Goal: Task Accomplishment & Management: Manage account settings

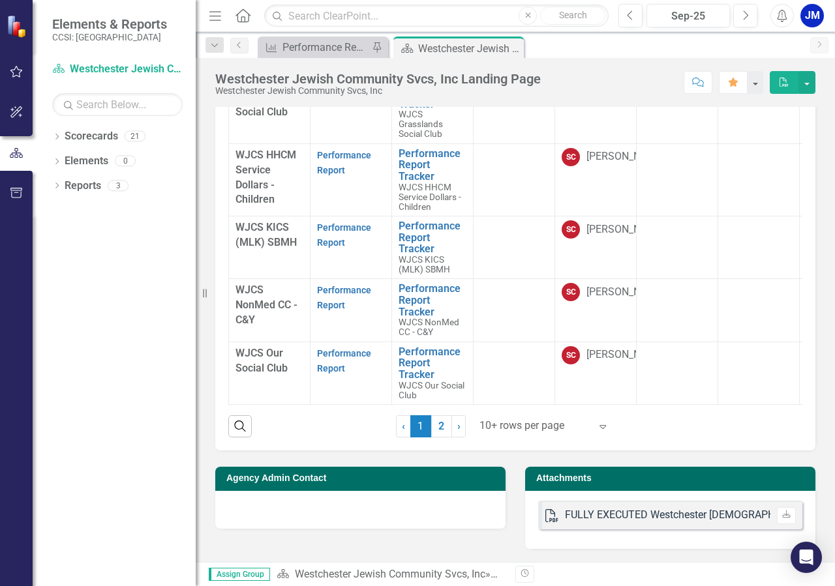
scroll to position [479, 0]
click at [433, 426] on link "2" at bounding box center [441, 426] width 21 height 22
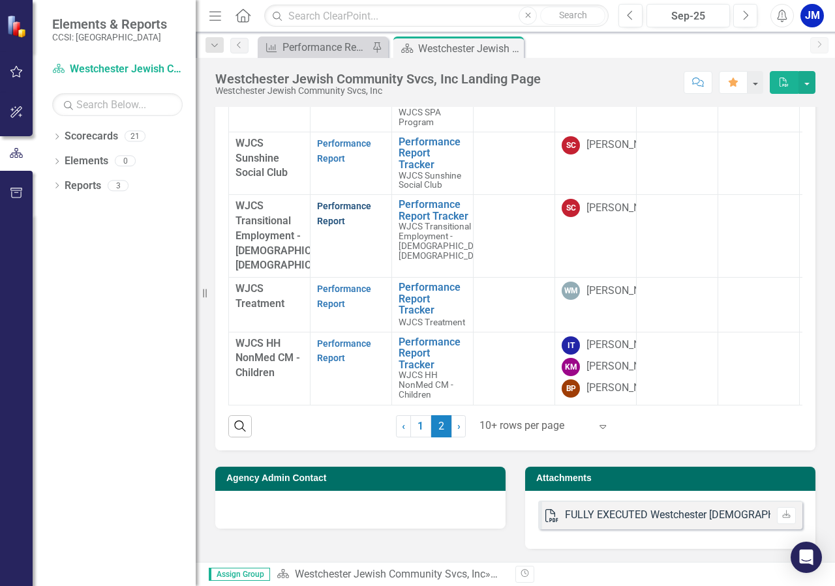
click at [338, 206] on link "Performance Report" at bounding box center [344, 213] width 54 height 25
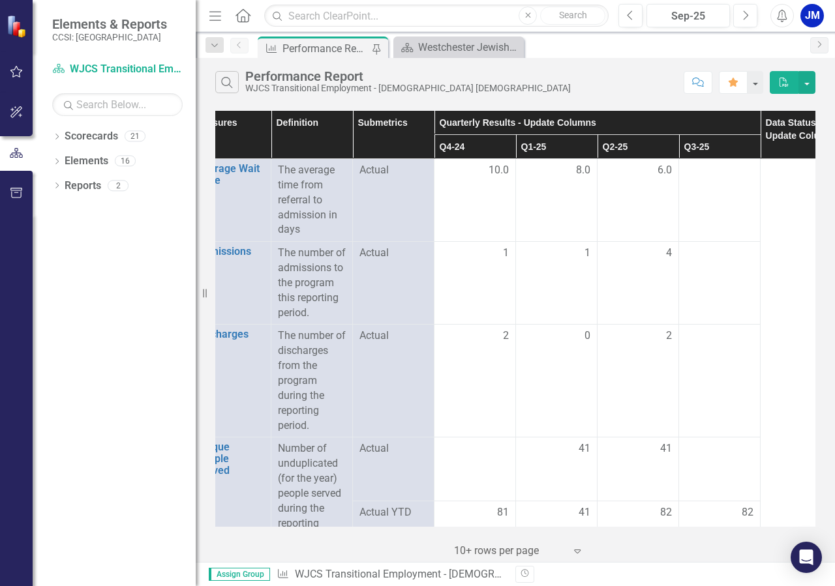
scroll to position [0, 64]
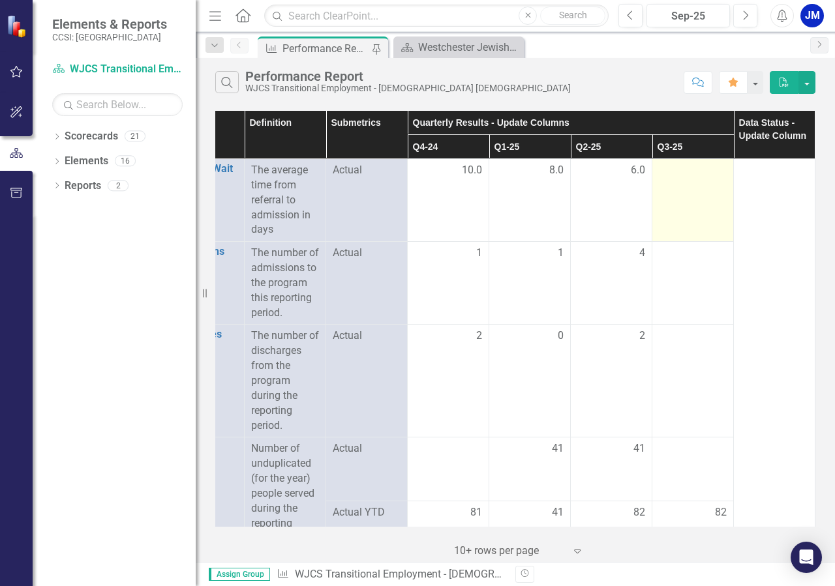
click at [710, 169] on div at bounding box center [693, 171] width 68 height 16
click at [682, 164] on div at bounding box center [693, 171] width 68 height 16
click at [676, 159] on td at bounding box center [693, 200] width 82 height 83
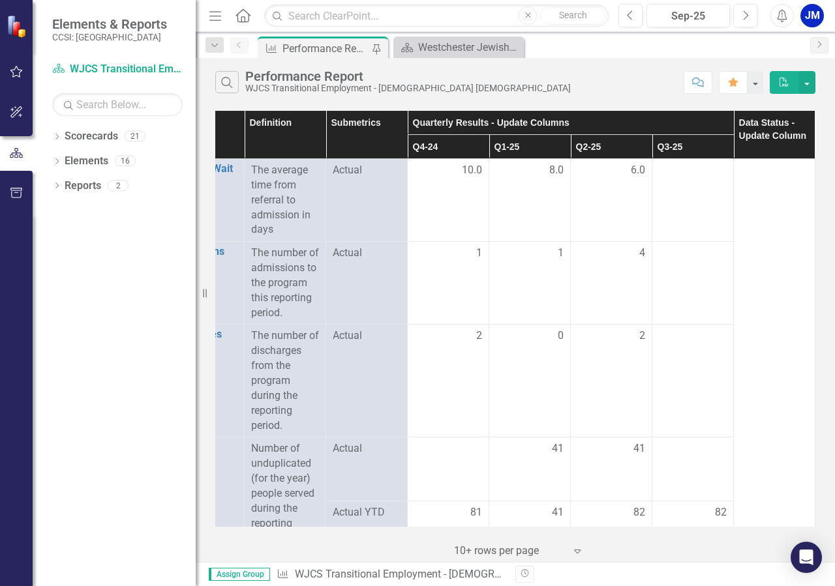
click at [671, 147] on th "Q3-25" at bounding box center [693, 147] width 82 height 24
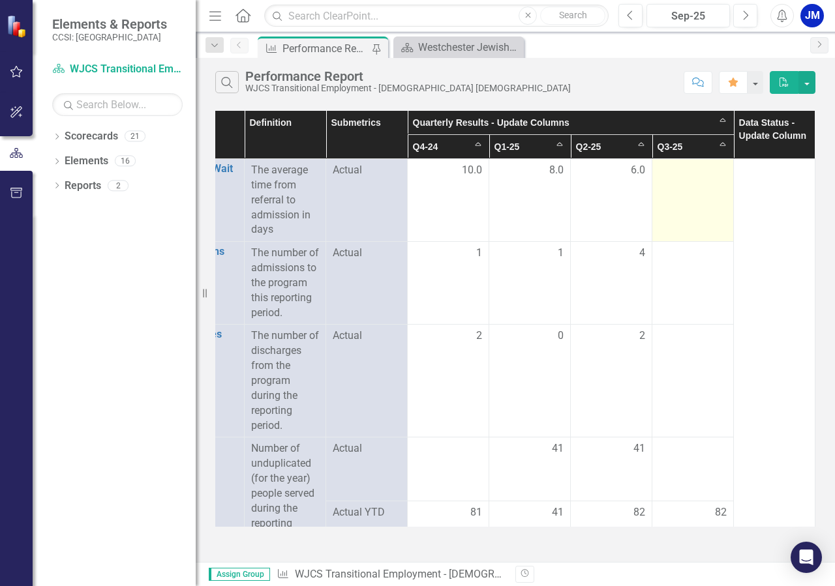
click at [704, 176] on div at bounding box center [693, 171] width 68 height 16
click at [698, 180] on td at bounding box center [693, 200] width 82 height 83
drag, startPoint x: 682, startPoint y: 168, endPoint x: 709, endPoint y: 179, distance: 28.9
click at [681, 168] on div at bounding box center [693, 171] width 68 height 16
click at [706, 192] on td at bounding box center [693, 200] width 82 height 83
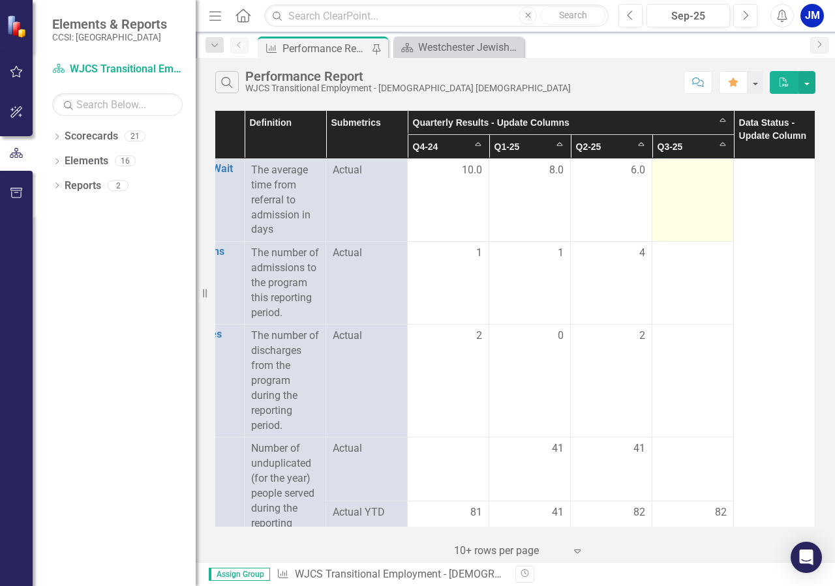
click at [695, 173] on div at bounding box center [693, 171] width 68 height 16
click at [701, 168] on div at bounding box center [693, 171] width 68 height 16
click at [677, 170] on div at bounding box center [693, 171] width 68 height 16
click at [702, 190] on td at bounding box center [693, 200] width 82 height 83
click at [696, 186] on td at bounding box center [693, 200] width 82 height 83
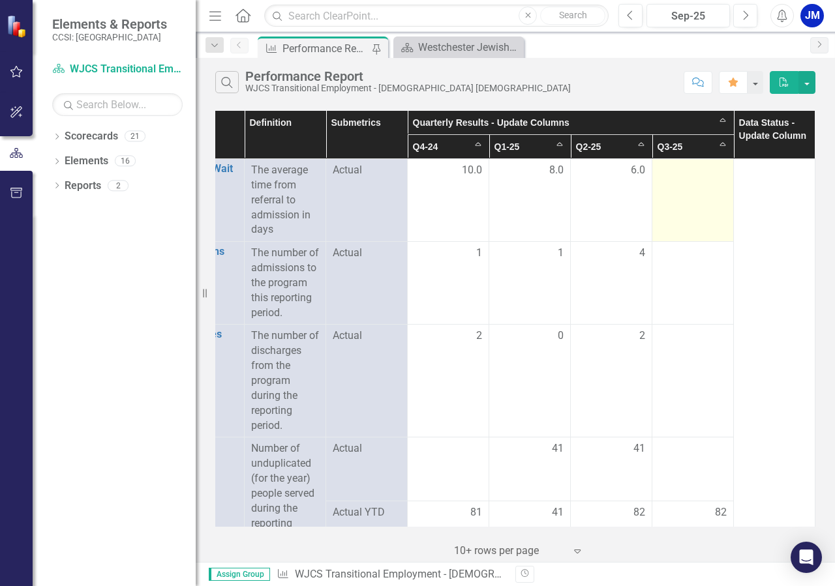
click at [701, 176] on div at bounding box center [693, 171] width 68 height 16
click at [706, 177] on div at bounding box center [693, 171] width 68 height 16
click at [710, 179] on td at bounding box center [693, 200] width 82 height 83
click at [704, 170] on div at bounding box center [693, 171] width 68 height 16
drag, startPoint x: 685, startPoint y: 176, endPoint x: 683, endPoint y: 166, distance: 10.0
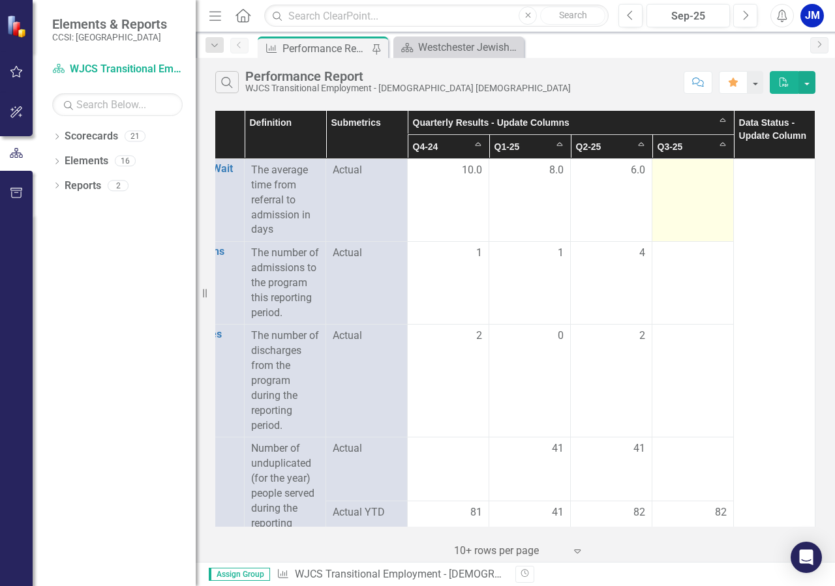
click at [686, 176] on div at bounding box center [693, 171] width 68 height 16
click at [659, 166] on div at bounding box center [693, 171] width 68 height 16
click at [686, 177] on div at bounding box center [693, 171] width 68 height 16
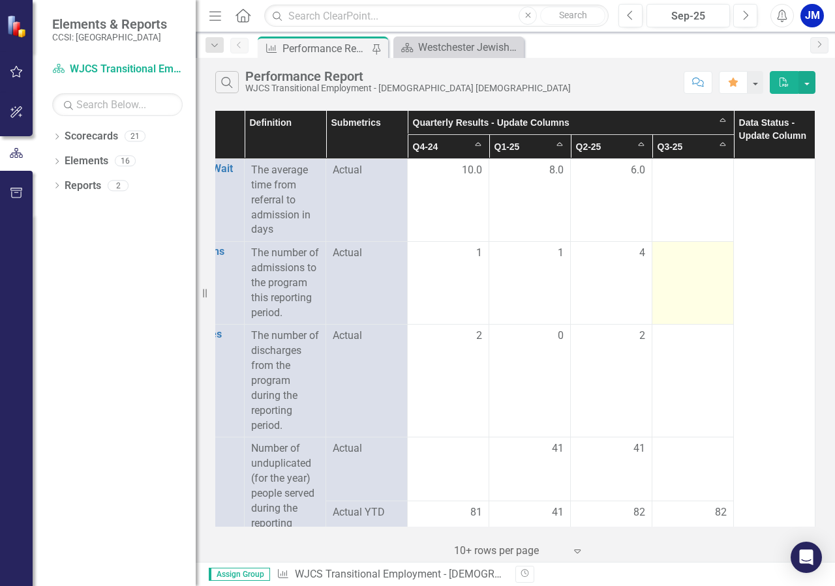
click at [695, 263] on td at bounding box center [693, 283] width 82 height 83
click at [659, 260] on div at bounding box center [693, 254] width 68 height 16
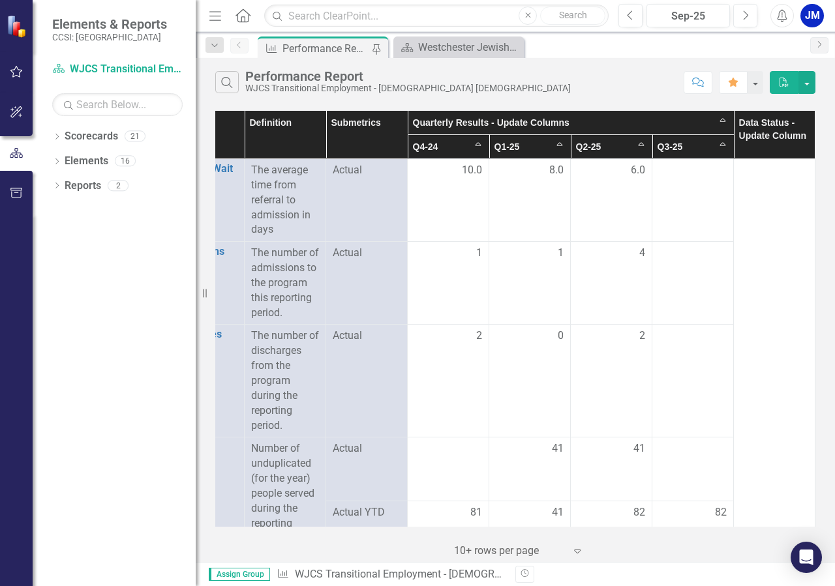
click at [756, 128] on th "Data Status - Update Column" at bounding box center [775, 135] width 82 height 48
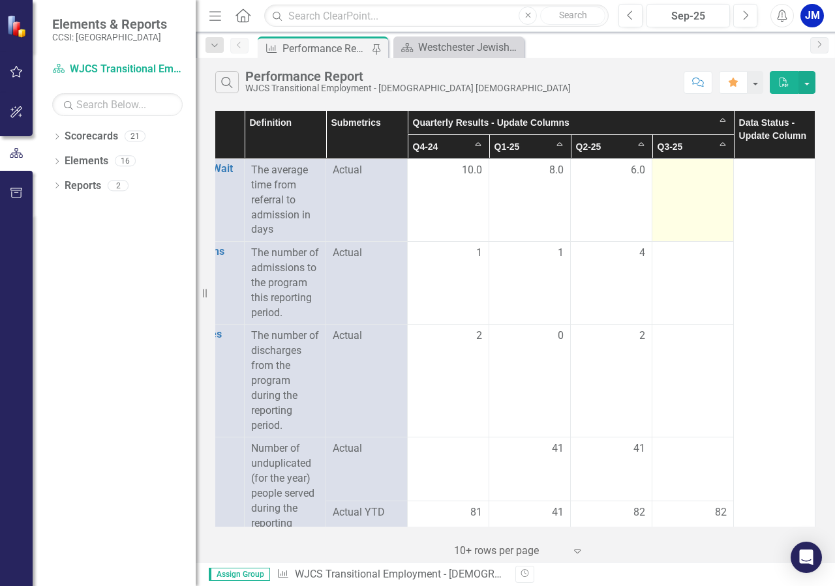
click at [707, 189] on td at bounding box center [693, 200] width 82 height 83
click at [700, 175] on div at bounding box center [693, 171] width 68 height 16
click at [700, 179] on td at bounding box center [693, 200] width 82 height 83
click at [681, 175] on div at bounding box center [693, 171] width 68 height 16
drag, startPoint x: 672, startPoint y: 203, endPoint x: 694, endPoint y: 188, distance: 26.6
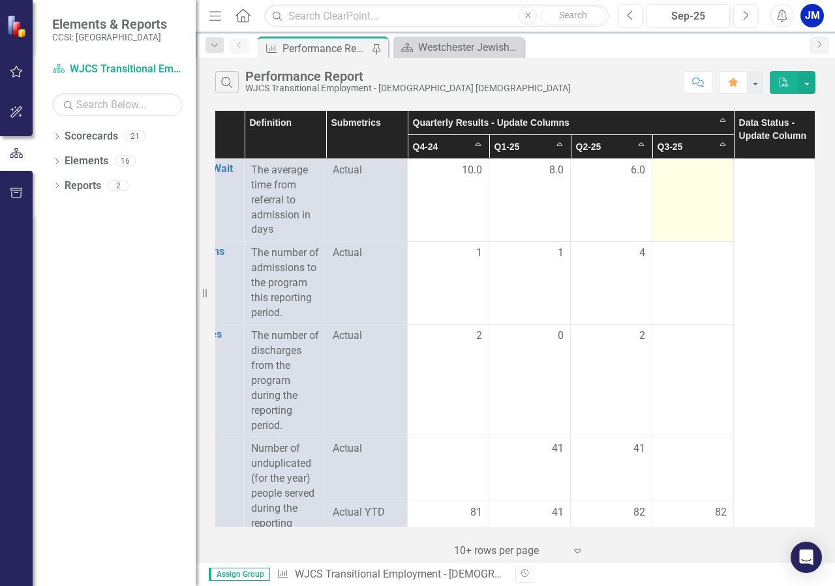
click at [674, 202] on td at bounding box center [693, 200] width 82 height 83
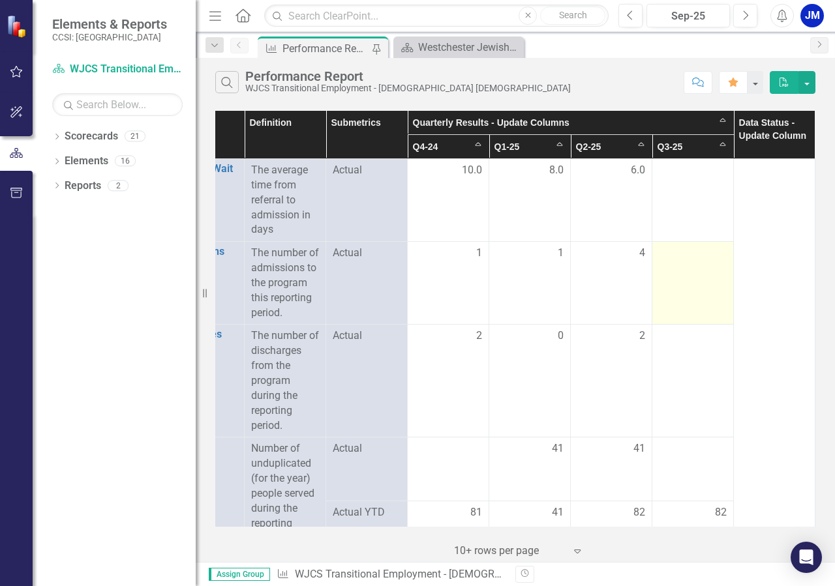
click at [677, 250] on div at bounding box center [693, 254] width 68 height 16
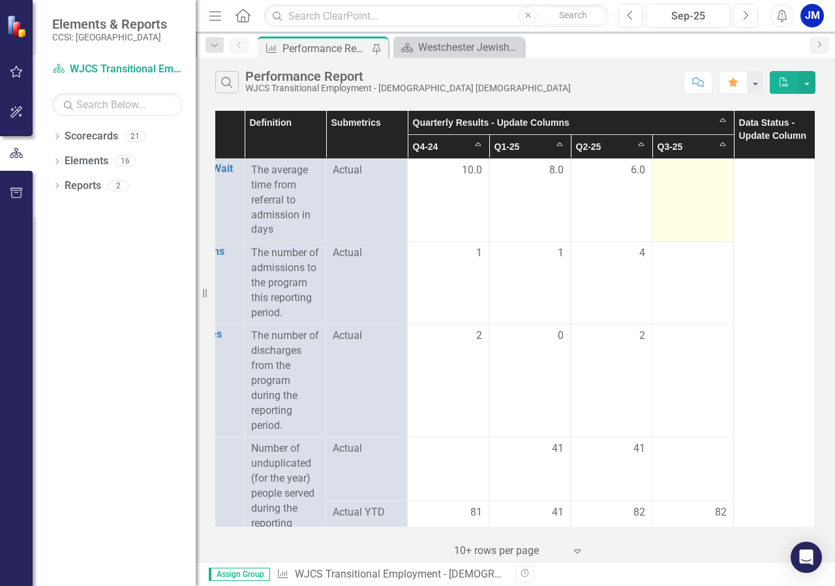
drag, startPoint x: 664, startPoint y: 170, endPoint x: 677, endPoint y: 165, distance: 14.0
click at [672, 167] on div at bounding box center [693, 171] width 68 height 16
drag, startPoint x: 695, startPoint y: 168, endPoint x: 705, endPoint y: 170, distance: 9.9
click at [696, 168] on div at bounding box center [693, 171] width 68 height 16
click at [705, 173] on div at bounding box center [693, 171] width 68 height 16
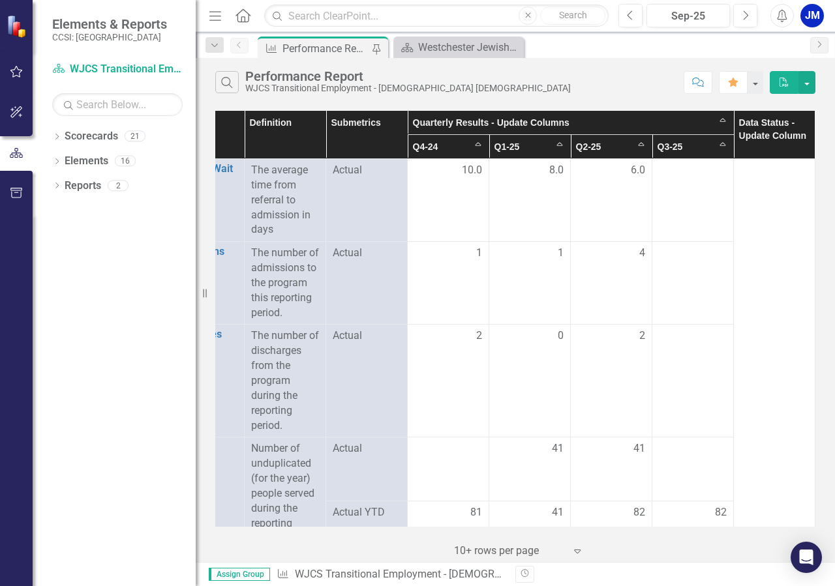
click at [773, 131] on th "Data Status - Update Column" at bounding box center [775, 135] width 82 height 48
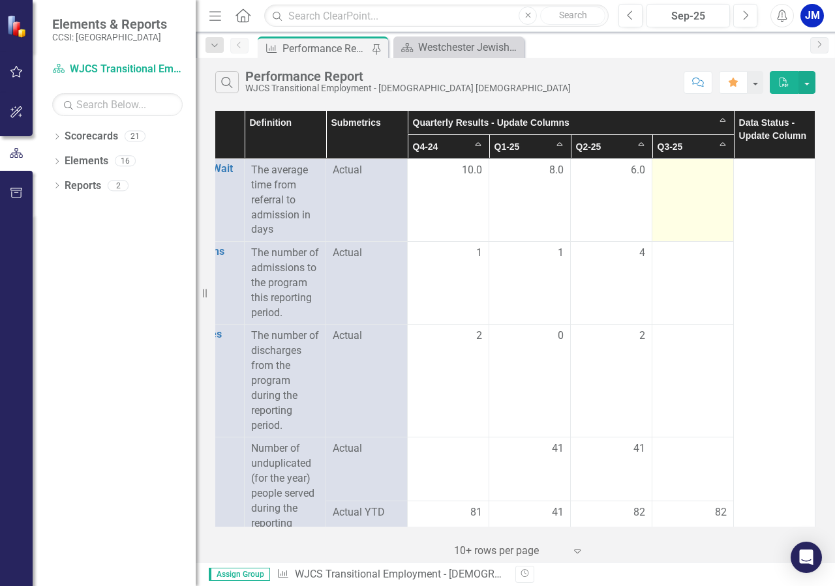
click at [691, 179] on td at bounding box center [693, 200] width 82 height 83
click at [702, 167] on div at bounding box center [693, 171] width 68 height 16
click at [704, 166] on div at bounding box center [693, 171] width 68 height 16
click at [694, 164] on div at bounding box center [693, 171] width 68 height 16
click at [663, 174] on div at bounding box center [693, 171] width 68 height 16
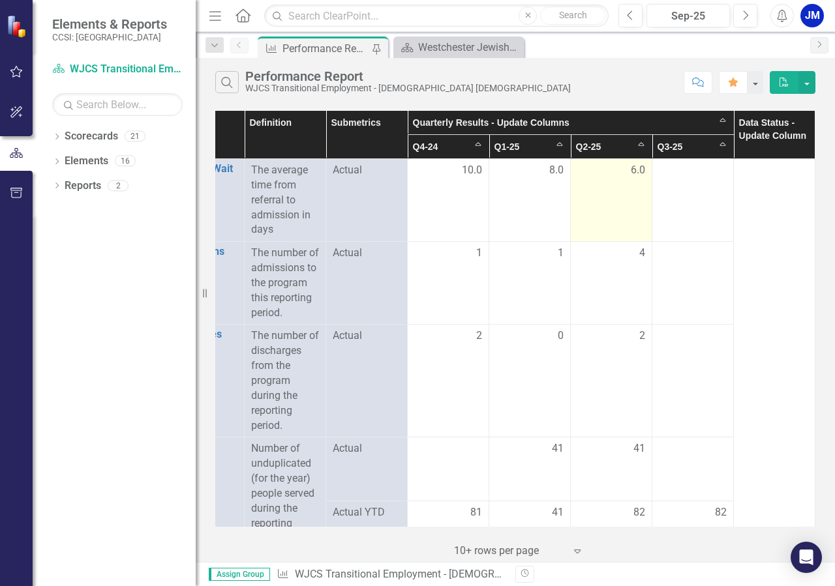
click at [632, 177] on span "6.0" at bounding box center [638, 170] width 14 height 15
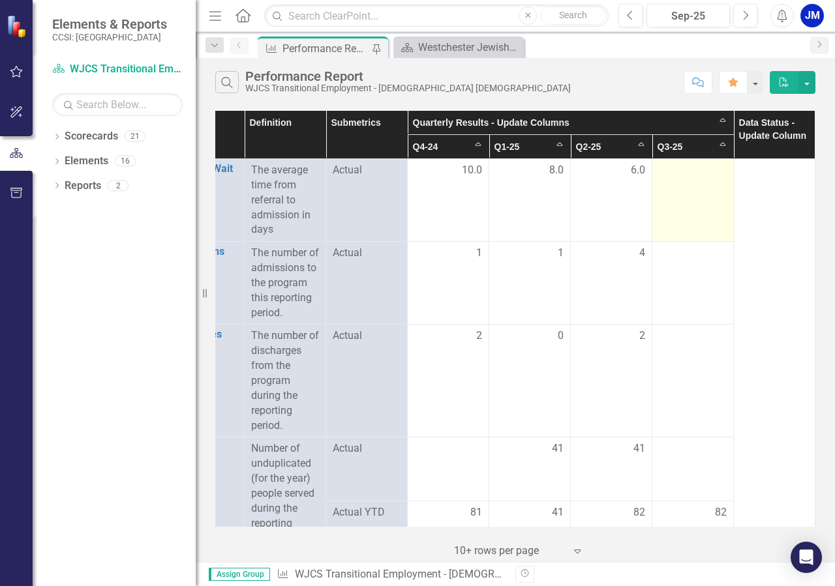
click at [713, 166] on div at bounding box center [693, 171] width 68 height 16
click at [697, 190] on td at bounding box center [693, 200] width 82 height 83
drag, startPoint x: 660, startPoint y: 168, endPoint x: 700, endPoint y: 166, distance: 40.5
click at [660, 168] on div at bounding box center [693, 171] width 68 height 16
click at [704, 182] on td at bounding box center [693, 200] width 82 height 83
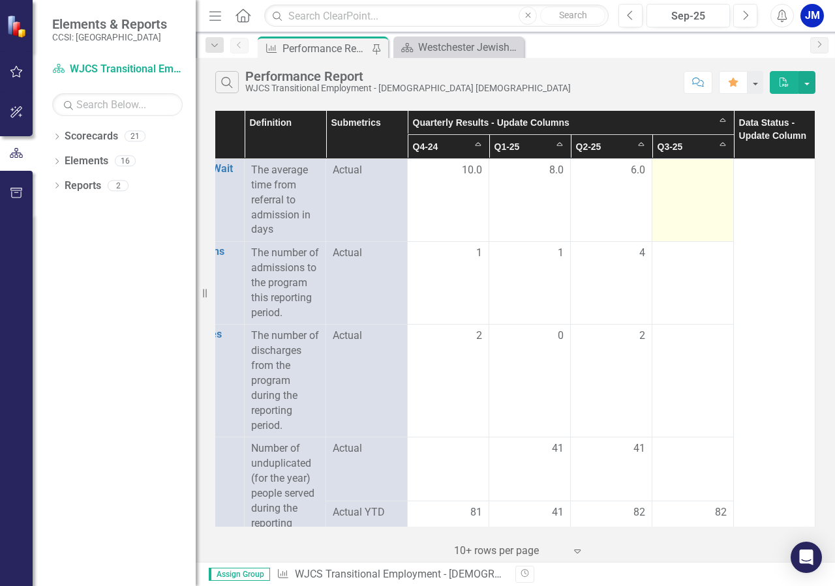
click at [705, 166] on div at bounding box center [693, 171] width 68 height 16
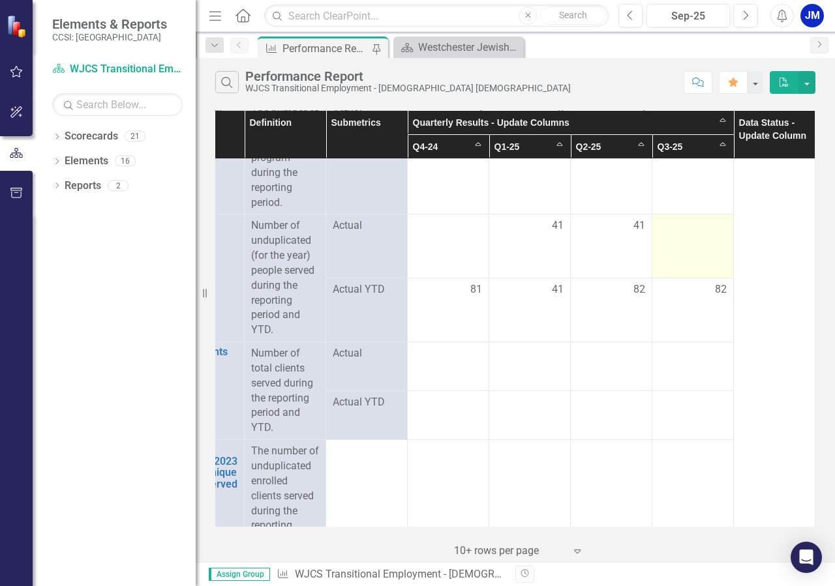
click at [702, 234] on div at bounding box center [693, 226] width 68 height 16
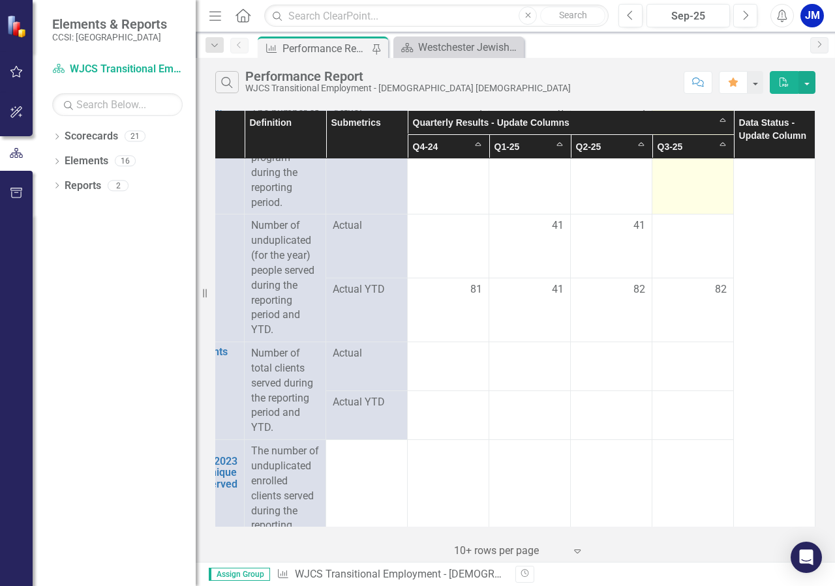
scroll to position [0, 64]
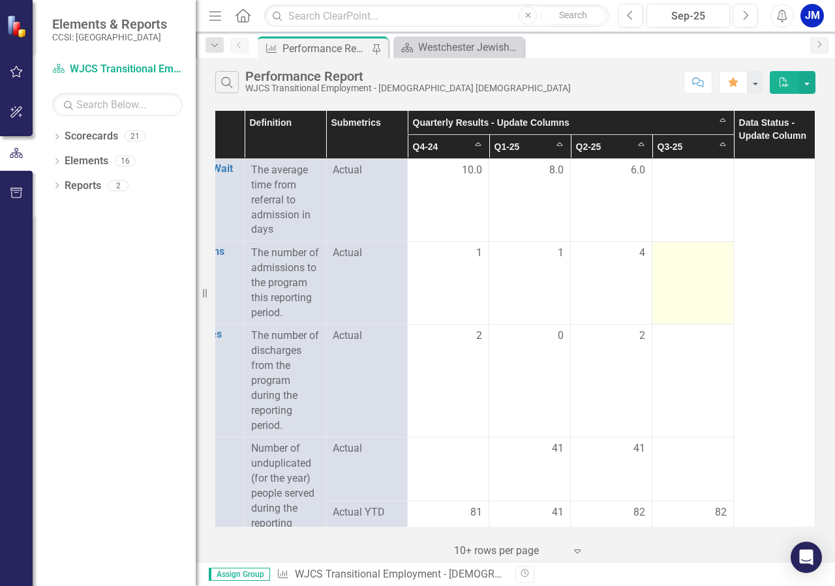
click at [701, 260] on div at bounding box center [693, 254] width 68 height 16
click at [698, 257] on div at bounding box center [693, 254] width 68 height 16
click at [703, 258] on div at bounding box center [693, 254] width 68 height 16
click at [702, 256] on div at bounding box center [693, 254] width 68 height 16
click at [696, 256] on div at bounding box center [693, 254] width 68 height 16
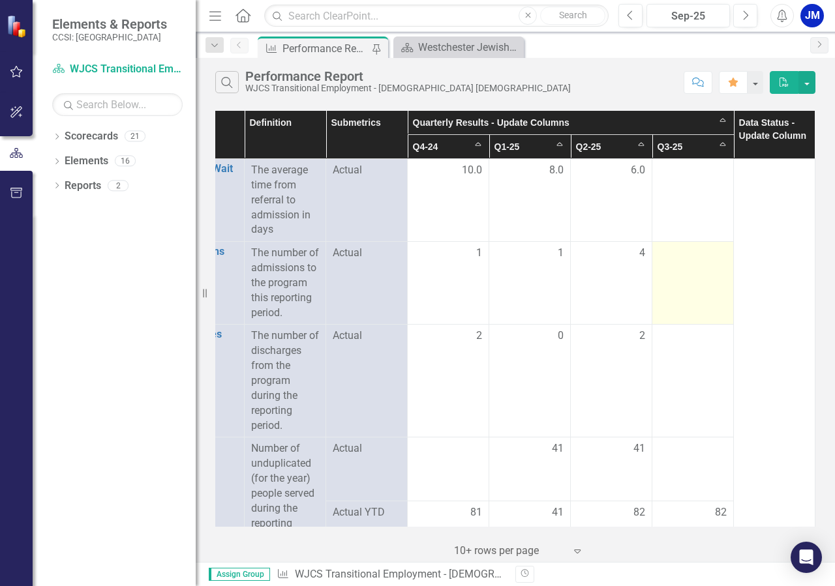
click at [700, 255] on div at bounding box center [693, 254] width 68 height 16
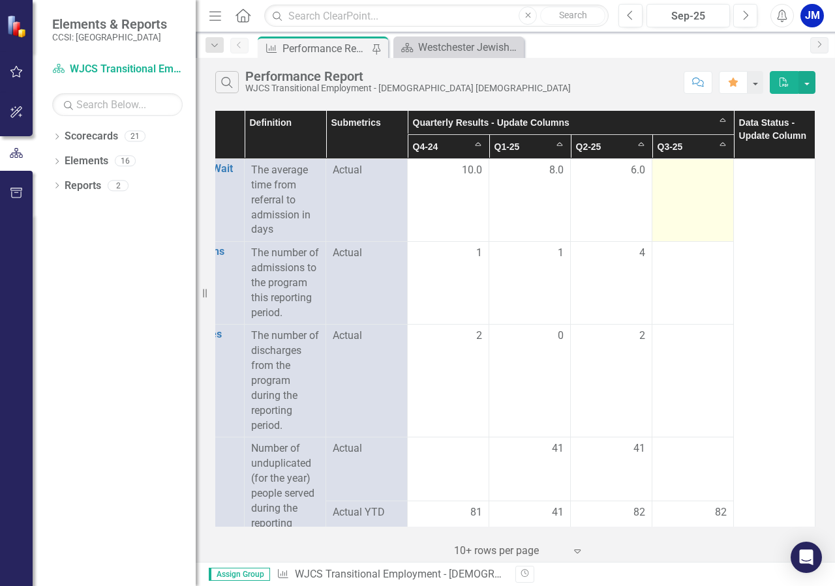
click at [715, 169] on td at bounding box center [693, 200] width 82 height 83
click at [715, 169] on div at bounding box center [693, 171] width 68 height 16
click at [710, 168] on div at bounding box center [693, 171] width 68 height 16
click at [693, 169] on div at bounding box center [693, 171] width 68 height 16
click at [694, 169] on div at bounding box center [693, 171] width 68 height 16
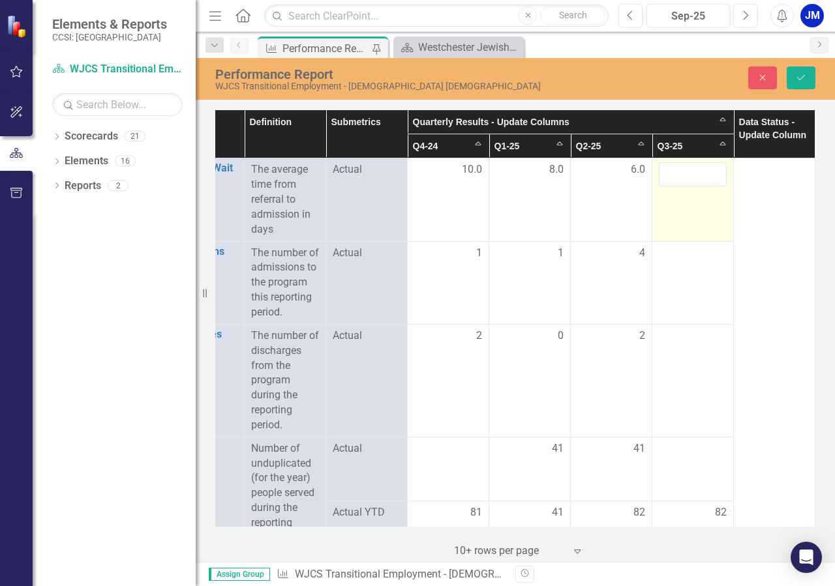
click at [683, 179] on input "number" at bounding box center [693, 174] width 68 height 24
click at [698, 175] on input "-1" at bounding box center [693, 174] width 68 height 24
click at [702, 174] on input "0" at bounding box center [693, 174] width 68 height 24
click at [702, 174] on input "1" at bounding box center [693, 174] width 68 height 24
click at [702, 174] on input "2" at bounding box center [693, 174] width 68 height 24
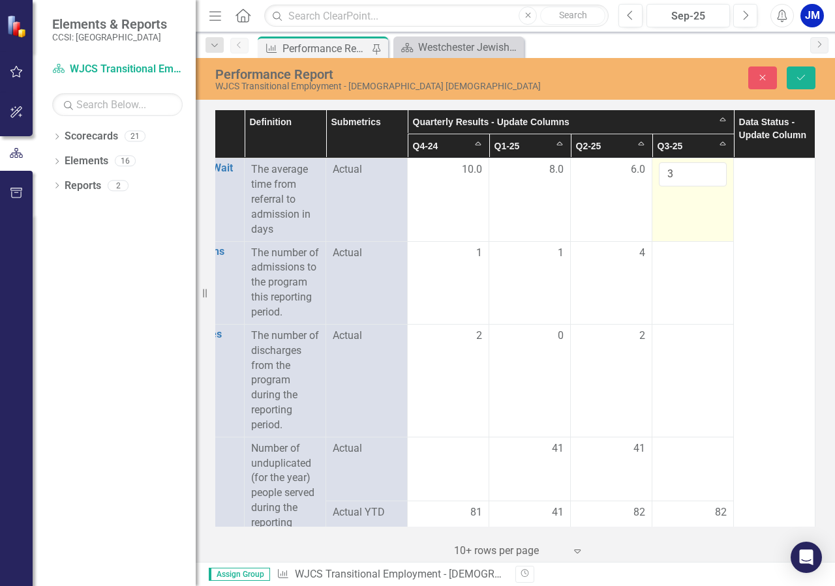
click at [702, 174] on input "3" at bounding box center [693, 174] width 68 height 24
click at [702, 174] on input "4" at bounding box center [693, 174] width 68 height 24
click at [702, 174] on input "5" at bounding box center [693, 174] width 68 height 24
click at [702, 174] on input "6" at bounding box center [693, 174] width 68 height 24
click at [702, 174] on input "7" at bounding box center [693, 174] width 68 height 24
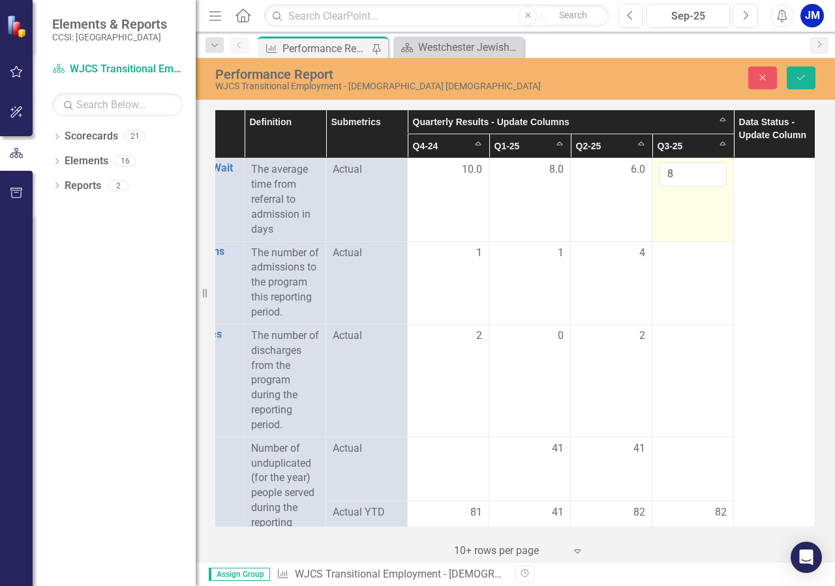
click at [702, 174] on input "8" at bounding box center [693, 174] width 68 height 24
click at [702, 174] on input "9" at bounding box center [693, 174] width 68 height 24
type input "10"
click at [702, 174] on input "10" at bounding box center [693, 174] width 68 height 24
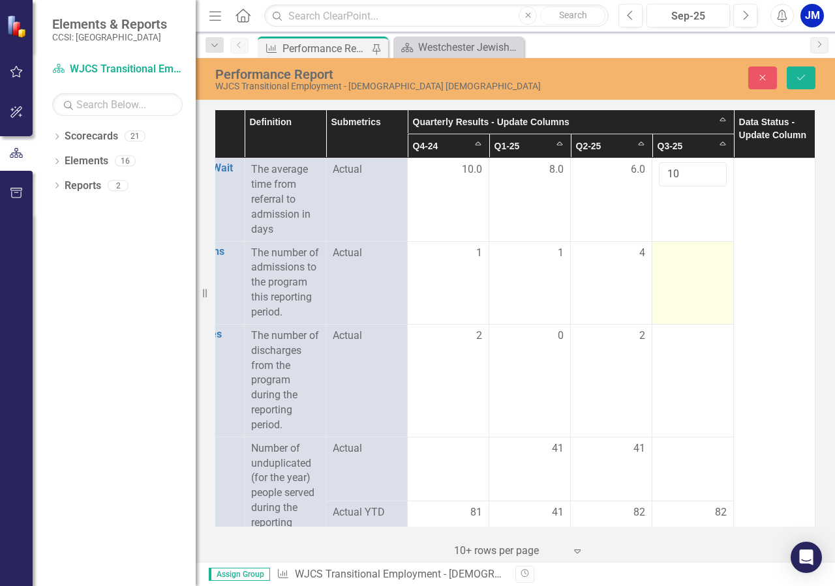
click at [687, 262] on td at bounding box center [693, 282] width 82 height 83
click at [698, 255] on div at bounding box center [693, 254] width 68 height 16
click at [689, 255] on div at bounding box center [693, 254] width 68 height 16
click at [702, 259] on div at bounding box center [693, 254] width 68 height 16
click at [693, 254] on div at bounding box center [693, 254] width 68 height 16
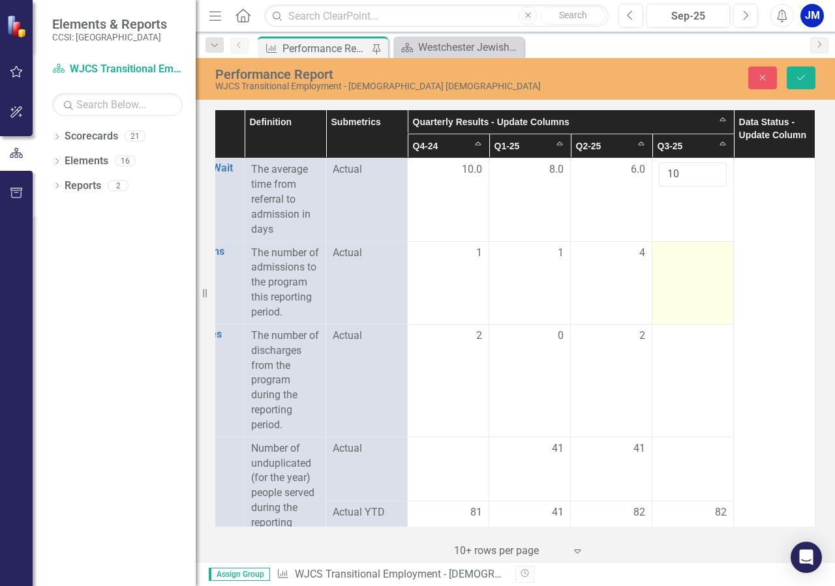
drag, startPoint x: 681, startPoint y: 249, endPoint x: 689, endPoint y: 252, distance: 8.2
click at [685, 250] on div at bounding box center [693, 254] width 68 height 16
click at [700, 252] on div at bounding box center [693, 254] width 68 height 16
click at [697, 251] on div at bounding box center [693, 254] width 68 height 16
click at [671, 259] on div at bounding box center [693, 254] width 68 height 16
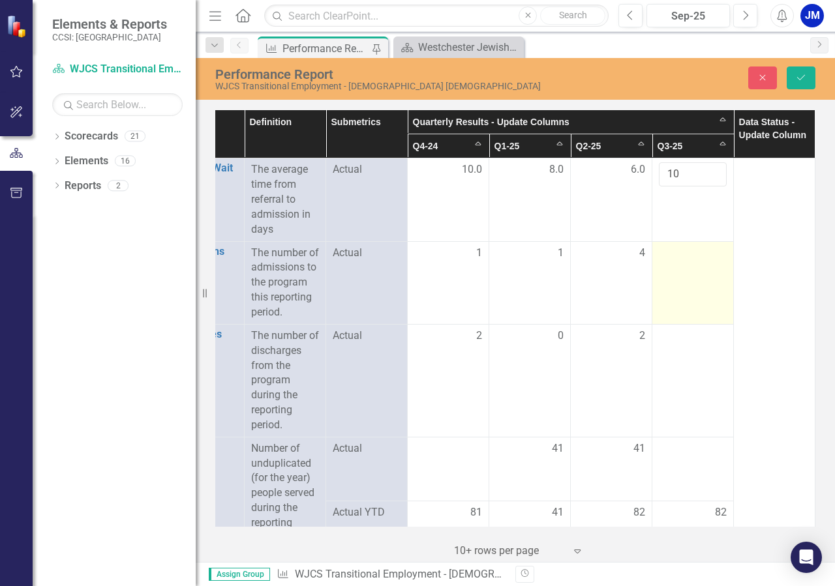
click at [673, 257] on div at bounding box center [693, 254] width 68 height 16
click at [696, 259] on div at bounding box center [693, 254] width 68 height 16
click at [686, 263] on td at bounding box center [693, 282] width 82 height 83
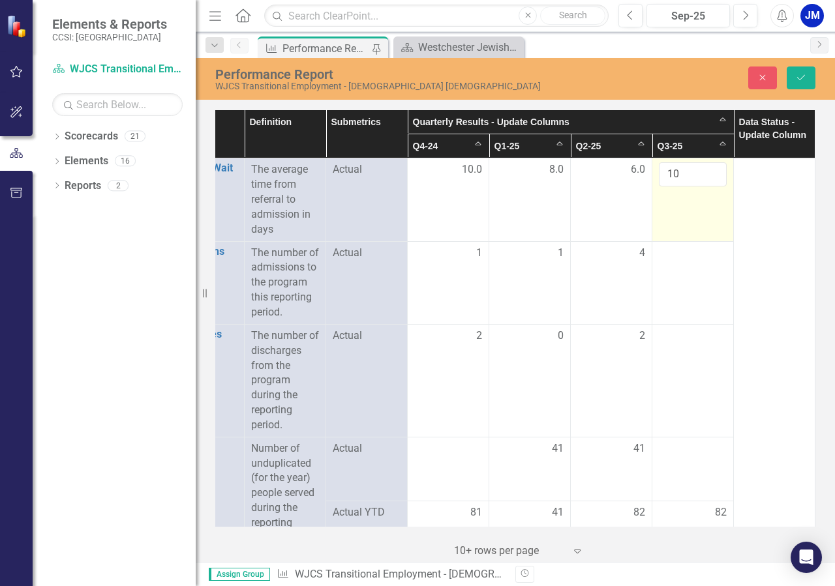
click at [698, 239] on td "10" at bounding box center [693, 199] width 82 height 83
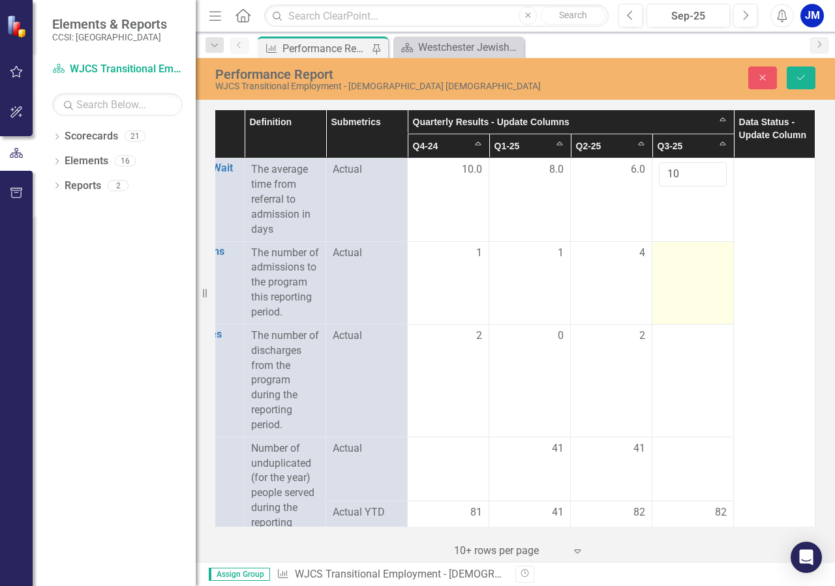
click at [699, 253] on div at bounding box center [693, 254] width 68 height 16
click at [698, 261] on td at bounding box center [693, 282] width 82 height 83
drag, startPoint x: 653, startPoint y: 259, endPoint x: 693, endPoint y: 257, distance: 39.8
click at [663, 257] on div at bounding box center [693, 254] width 68 height 16
click at [683, 261] on div at bounding box center [693, 254] width 68 height 16
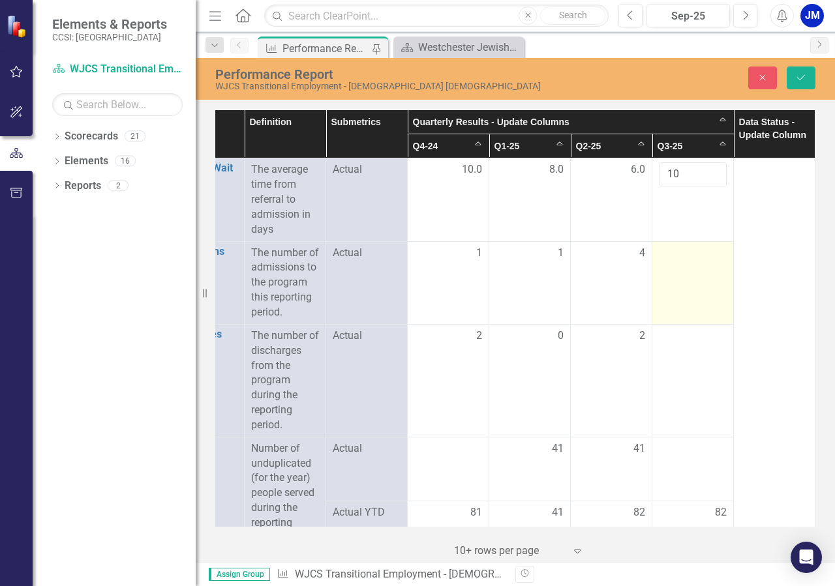
click at [689, 259] on div at bounding box center [693, 254] width 68 height 16
click at [688, 256] on div at bounding box center [693, 254] width 68 height 16
click at [692, 254] on div at bounding box center [693, 254] width 68 height 16
drag, startPoint x: 694, startPoint y: 280, endPoint x: 698, endPoint y: 288, distance: 9.6
click at [698, 288] on td at bounding box center [693, 282] width 82 height 83
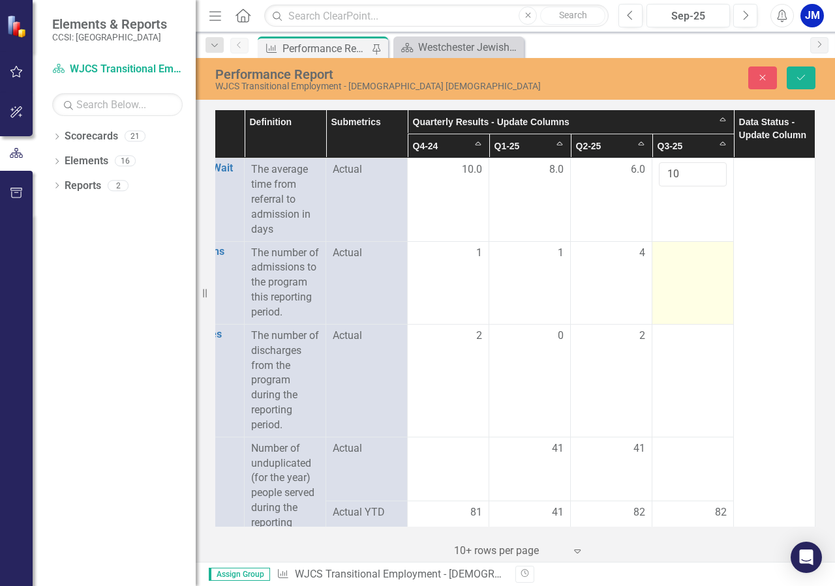
drag, startPoint x: 677, startPoint y: 281, endPoint x: 685, endPoint y: 273, distance: 11.1
click at [684, 279] on td at bounding box center [693, 282] width 82 height 83
click at [694, 258] on div at bounding box center [693, 254] width 68 height 16
click at [699, 257] on div at bounding box center [693, 254] width 68 height 16
click at [661, 245] on td at bounding box center [693, 282] width 82 height 83
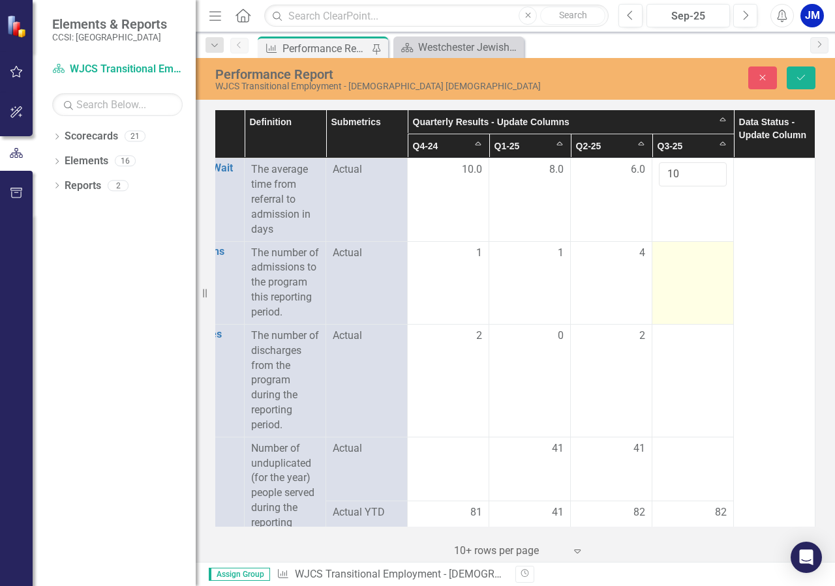
click at [659, 250] on div at bounding box center [693, 254] width 68 height 16
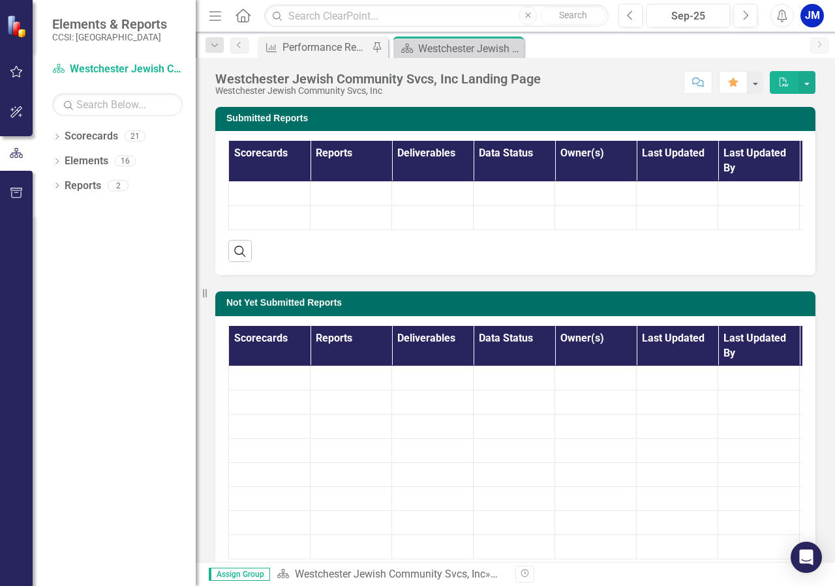
click at [696, 255] on div "Search" at bounding box center [515, 246] width 574 height 32
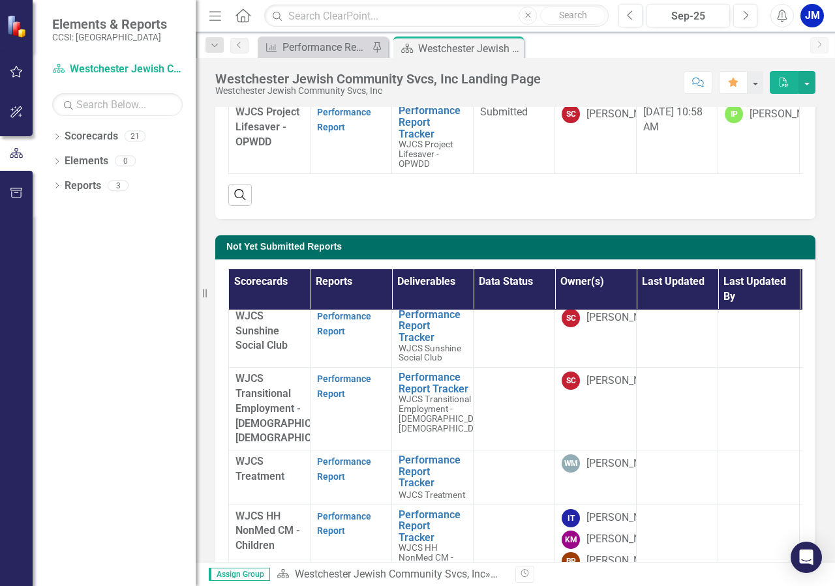
scroll to position [479, 0]
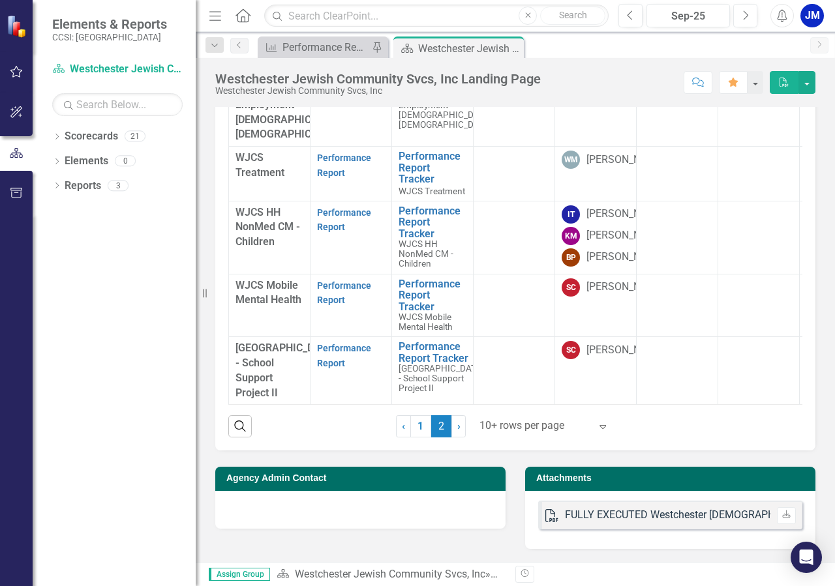
click at [431, 425] on span "2 (current)" at bounding box center [441, 426] width 21 height 22
click at [434, 420] on span "2 (current)" at bounding box center [441, 426] width 21 height 22
click at [457, 429] on span "›" at bounding box center [458, 426] width 3 height 12
click at [436, 423] on span "2 (current)" at bounding box center [441, 426] width 21 height 22
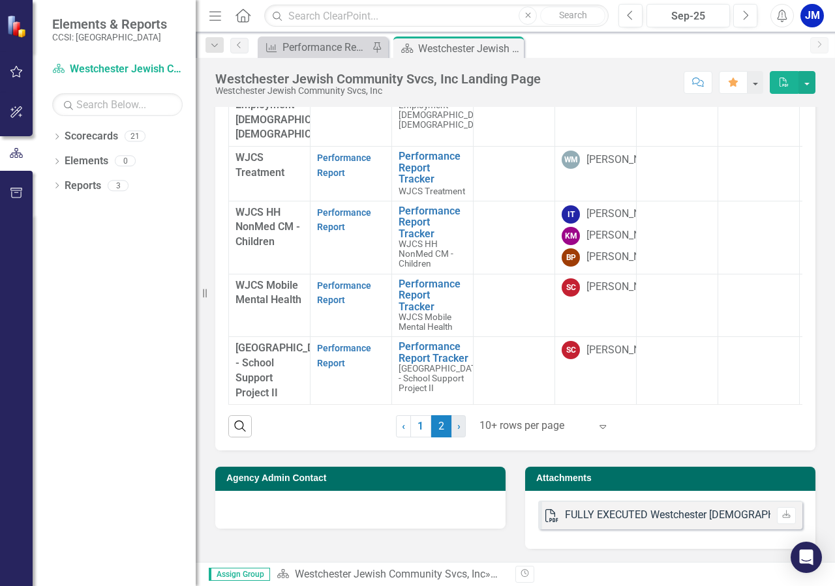
click at [457, 428] on span "›" at bounding box center [458, 426] width 3 height 12
click at [438, 423] on span "2 (current)" at bounding box center [441, 426] width 21 height 22
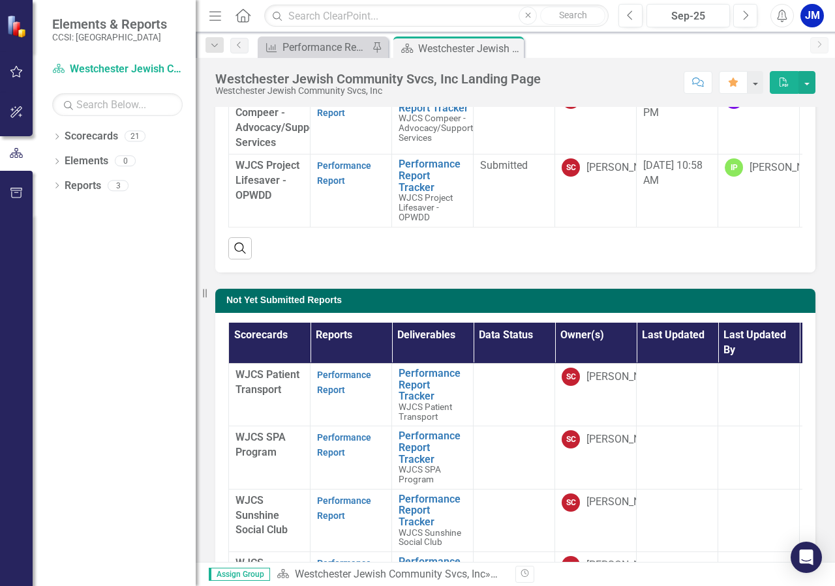
scroll to position [223, 0]
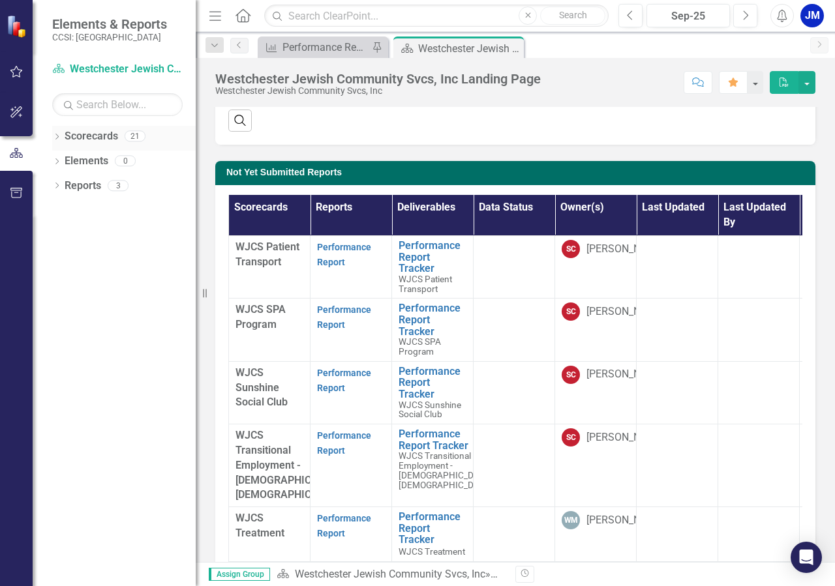
click at [93, 140] on link "Scorecards" at bounding box center [91, 136] width 53 height 15
click at [84, 190] on link "Reports" at bounding box center [83, 186] width 37 height 15
click at [154, 69] on link "Scorecard Westchester Jewish Community Svcs, Inc" at bounding box center [117, 69] width 130 height 15
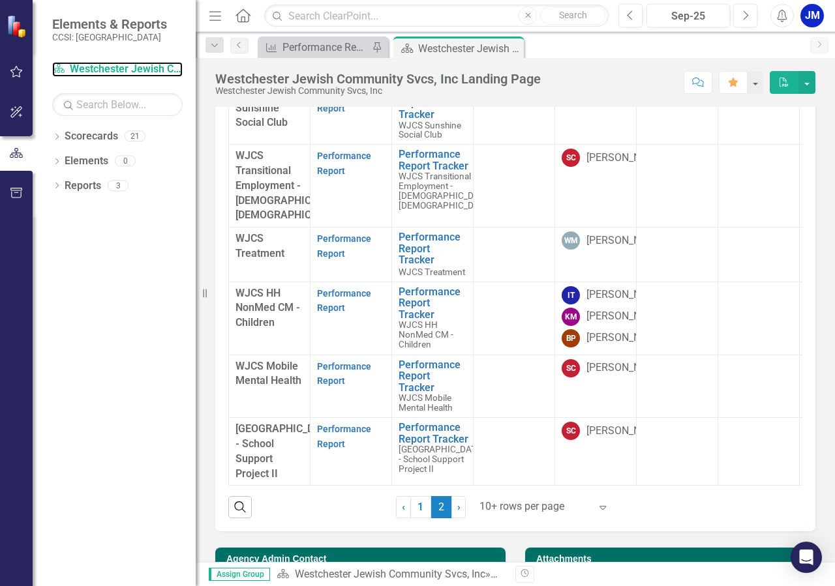
scroll to position [479, 0]
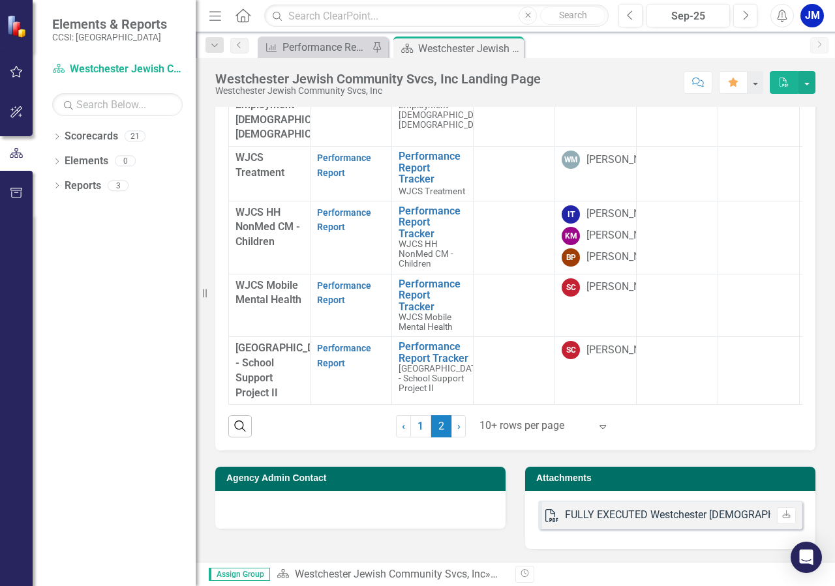
click at [431, 426] on span "2 (current)" at bounding box center [441, 426] width 21 height 22
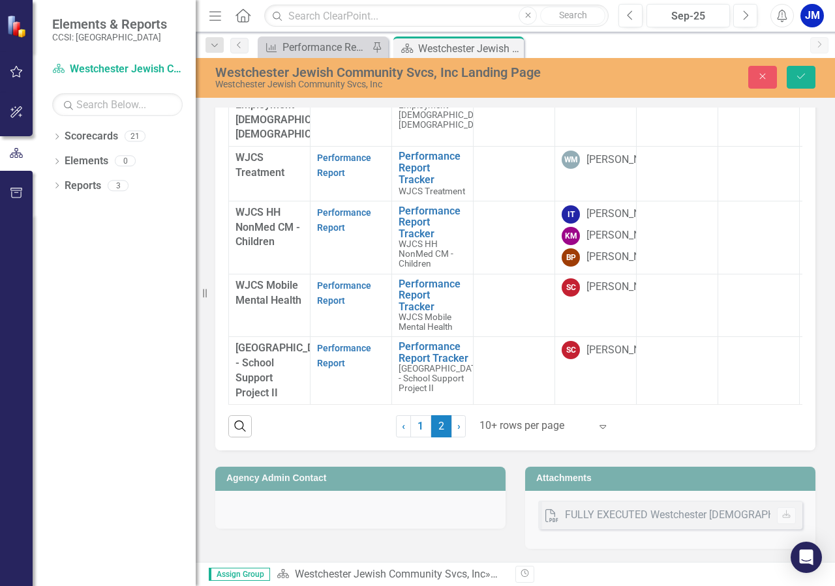
scroll to position [0, 0]
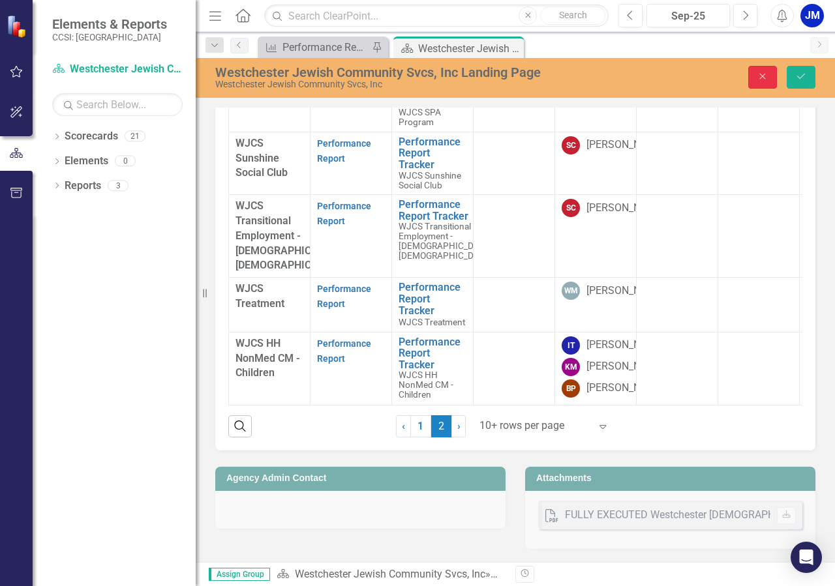
click at [762, 74] on icon "Close" at bounding box center [762, 76] width 12 height 9
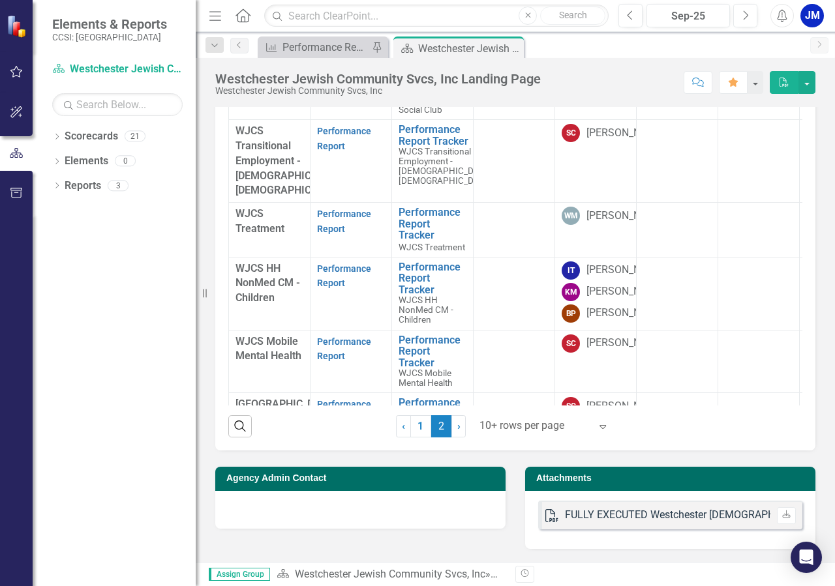
scroll to position [74, 0]
click at [421, 132] on link "Performance Report Tracker" at bounding box center [444, 136] width 93 height 23
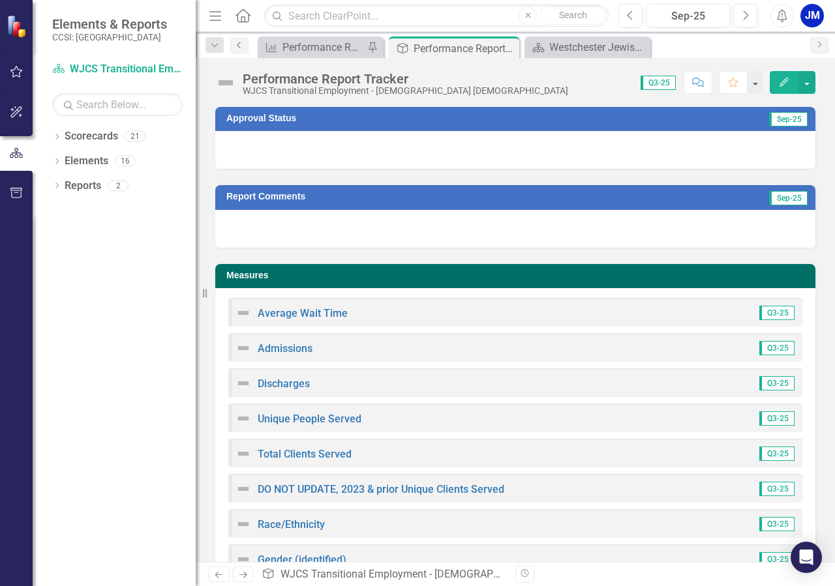
click at [240, 46] on icon "Previous" at bounding box center [239, 45] width 10 height 8
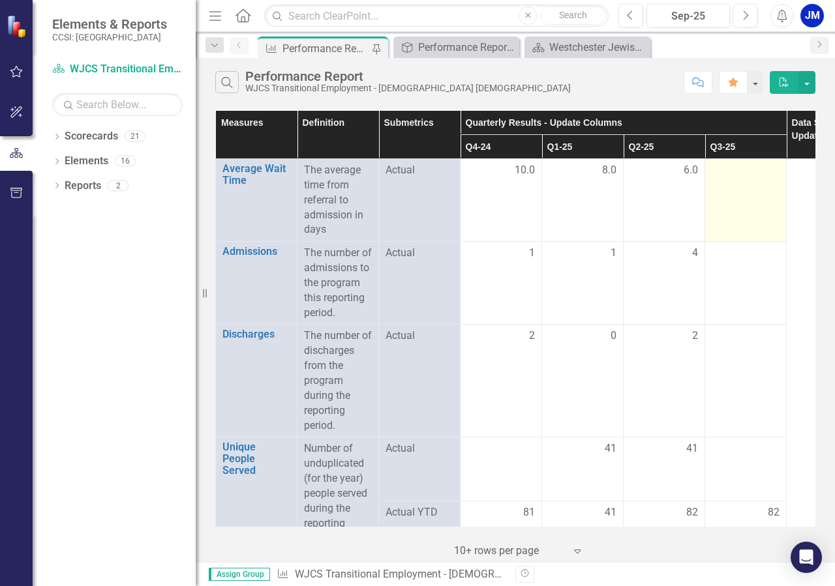
click at [767, 173] on div at bounding box center [745, 171] width 68 height 16
click at [767, 171] on div at bounding box center [745, 171] width 68 height 16
click at [773, 171] on div at bounding box center [745, 171] width 68 height 16
click at [778, 170] on div at bounding box center [745, 171] width 68 height 16
click at [765, 163] on div at bounding box center [745, 171] width 68 height 16
